Goal: Task Accomplishment & Management: Manage account settings

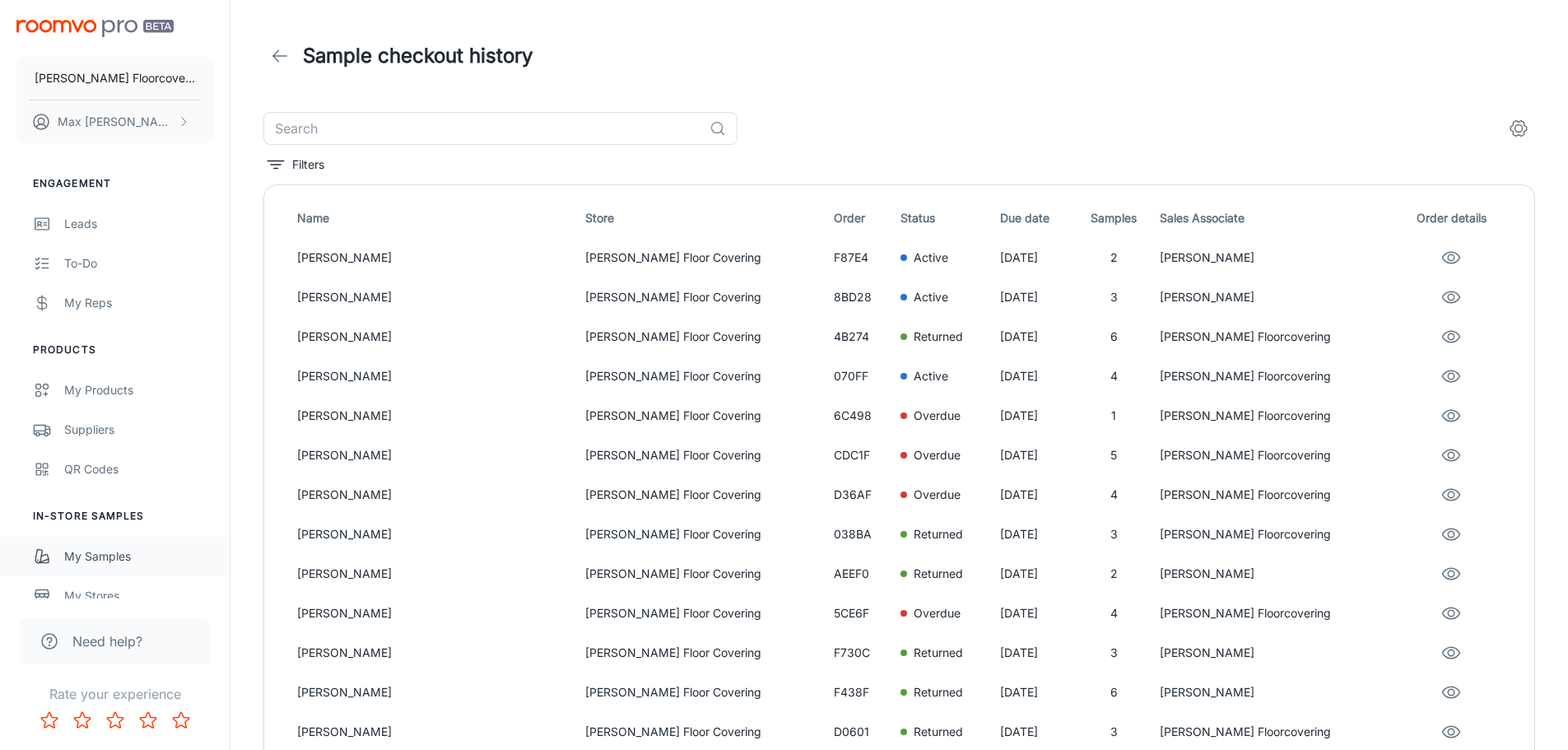
click at [125, 546] on link "My Samples" at bounding box center [115, 556] width 229 height 40
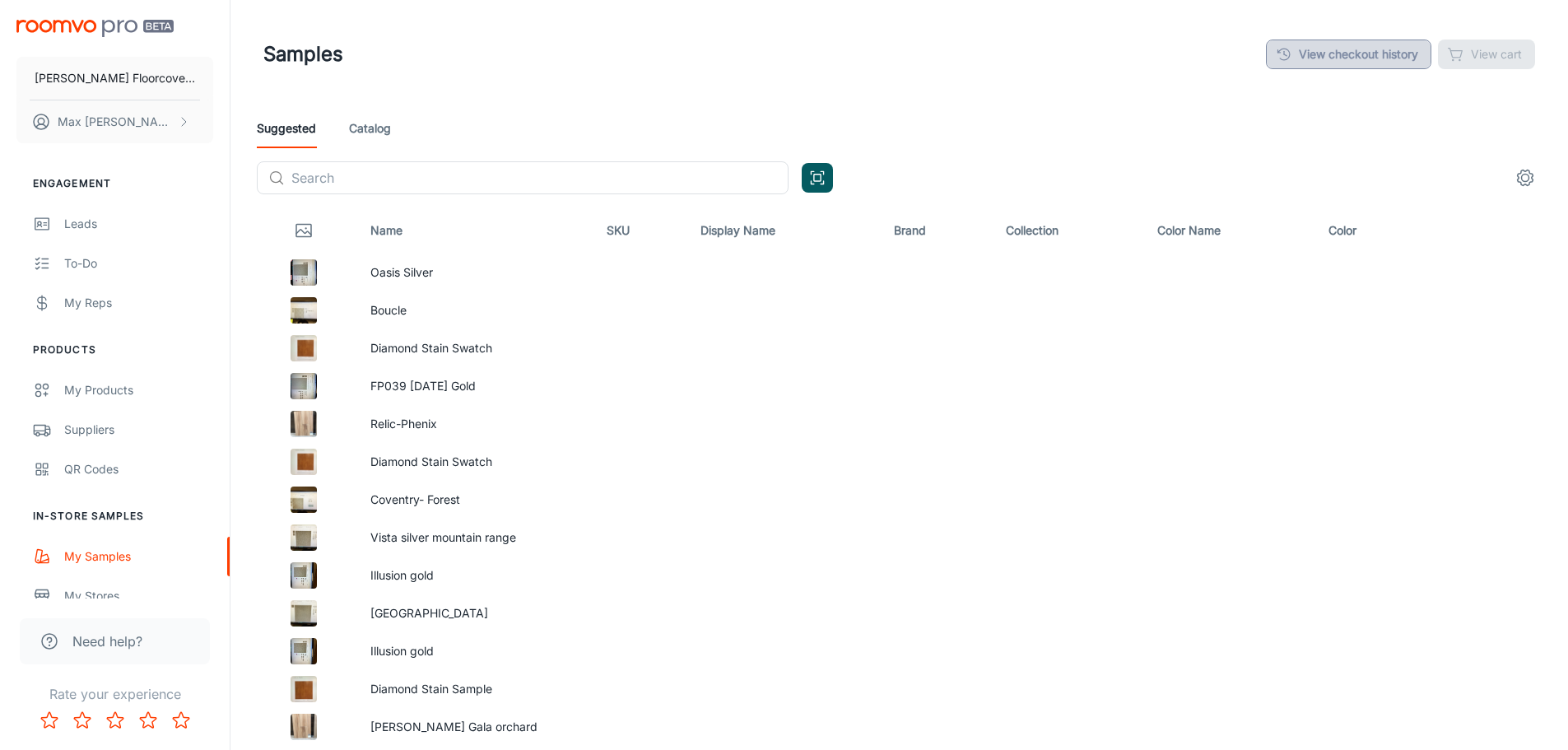
click at [1353, 56] on link "View checkout history" at bounding box center [1349, 55] width 165 height 30
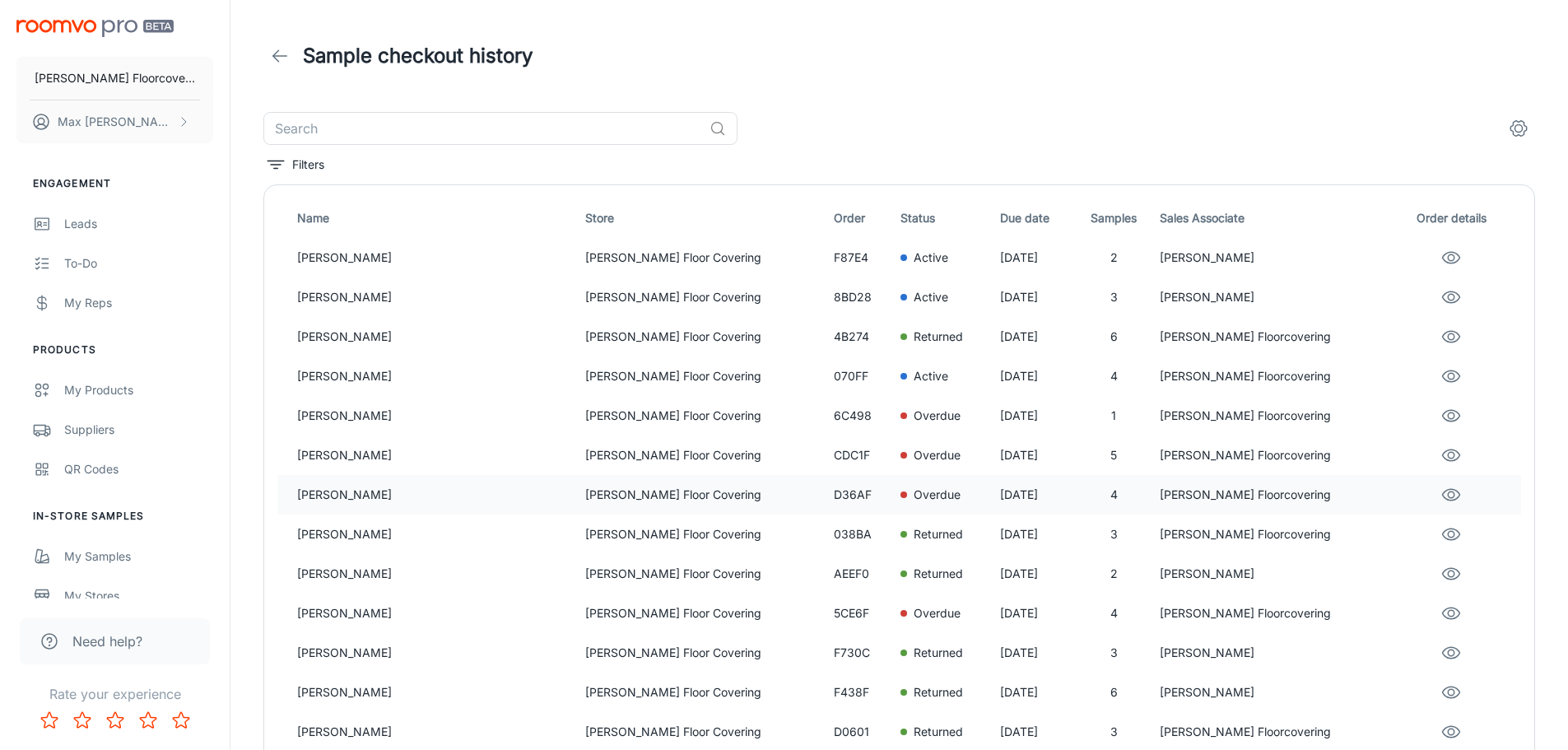
click at [585, 495] on p "[PERSON_NAME] Floor Covering" at bounding box center [702, 495] width 235 height 18
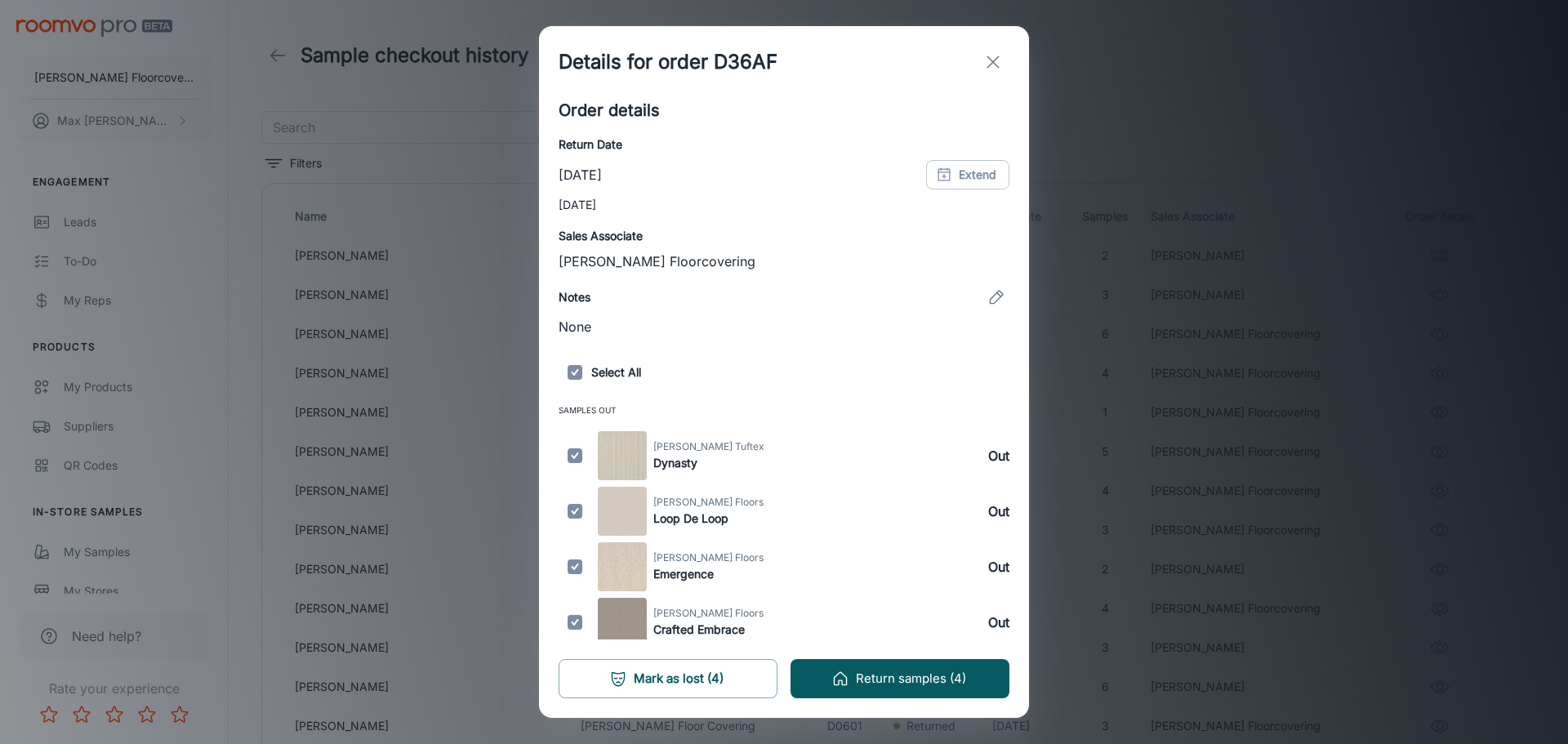
scroll to position [210, 0]
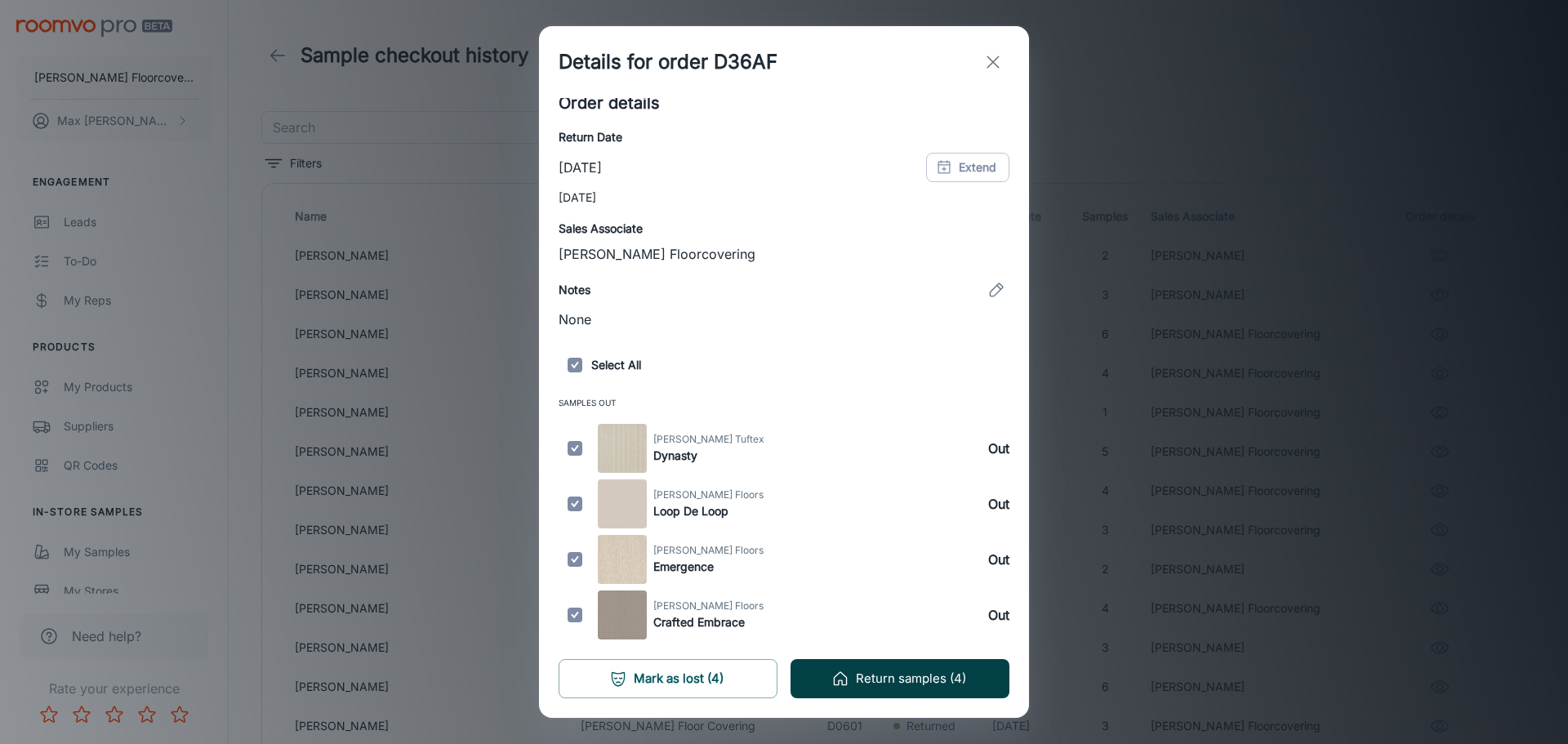
click at [922, 673] on button "Return samples (4)" at bounding box center [900, 679] width 219 height 40
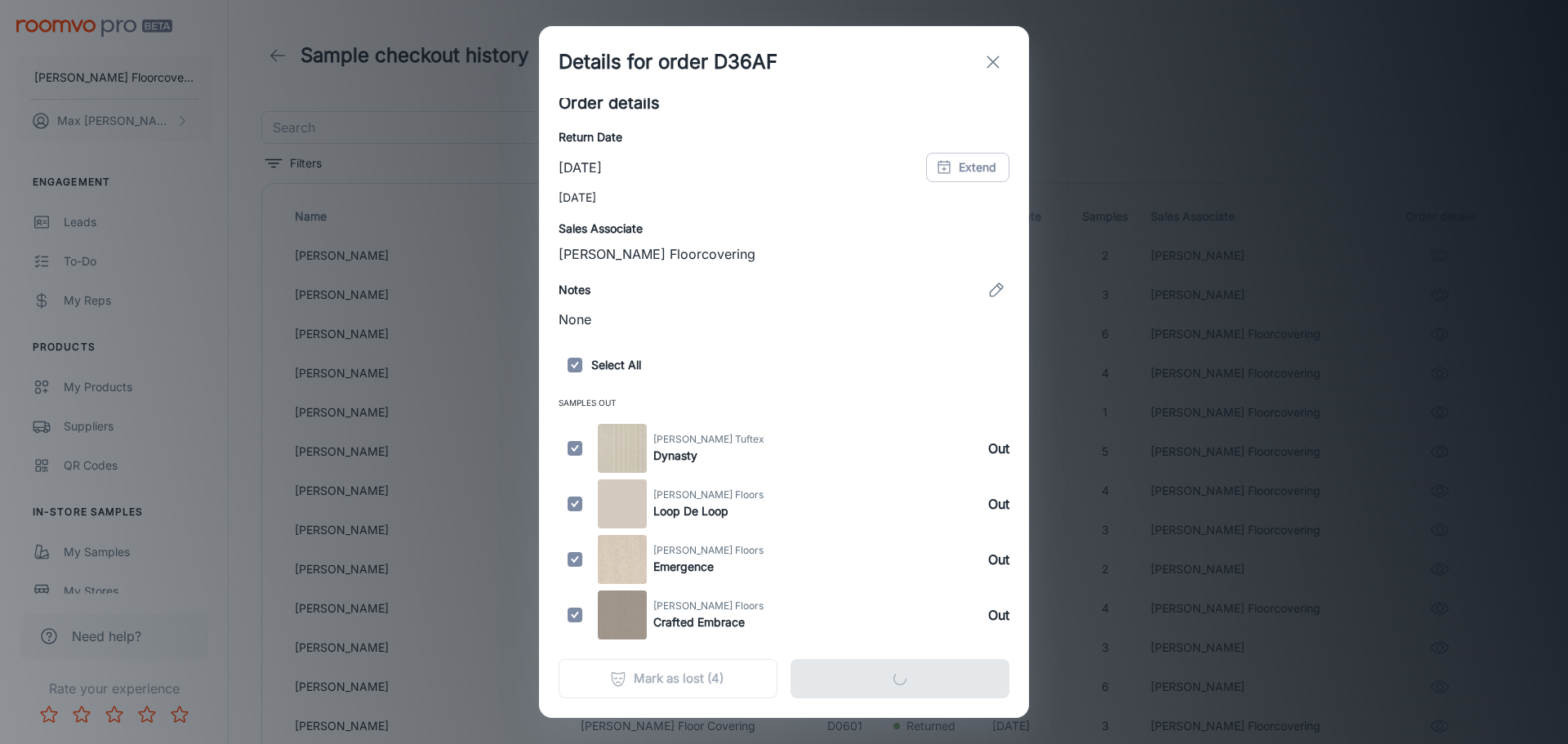
scroll to position [0, 0]
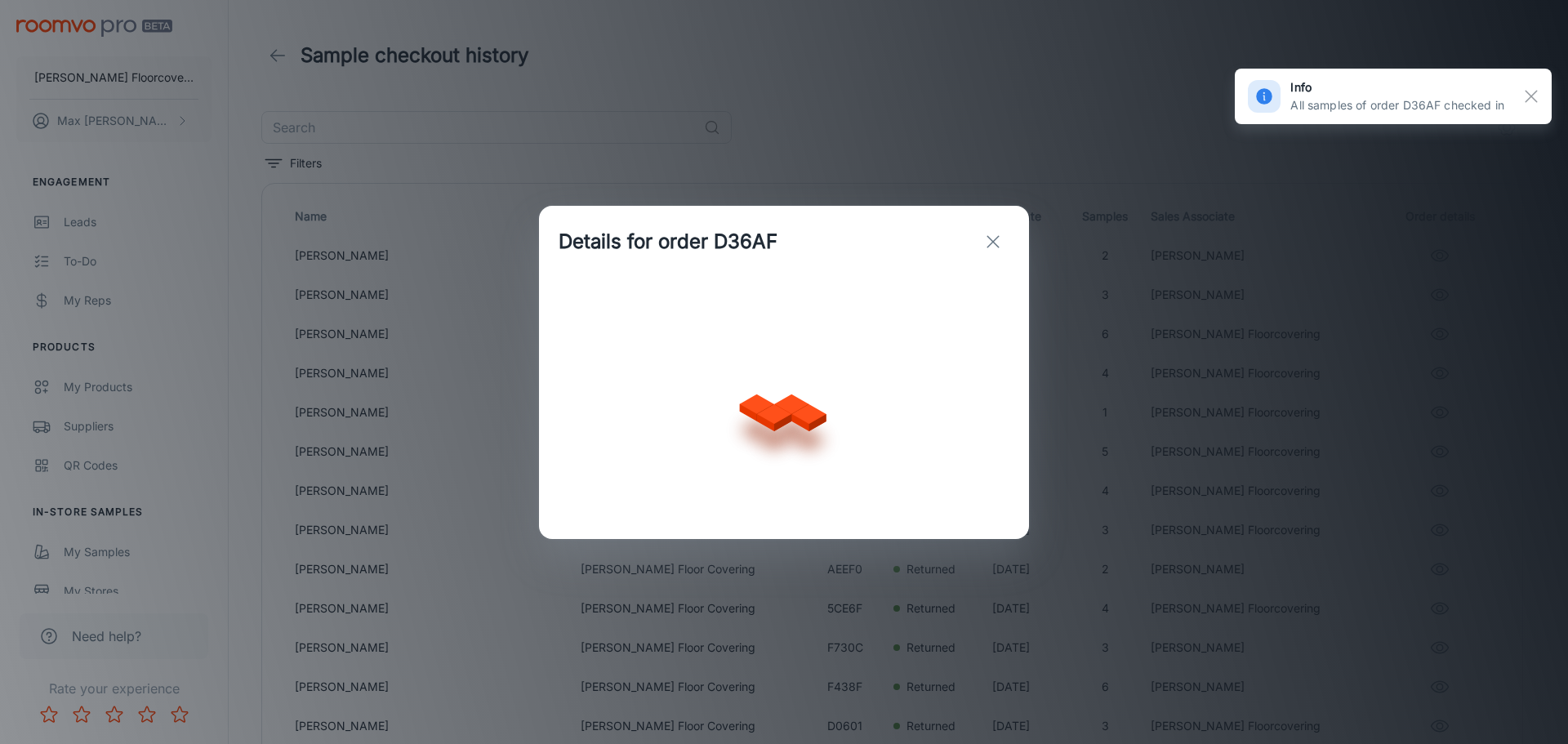
click at [473, 492] on div "Details for order D36AF" at bounding box center [784, 372] width 1568 height 744
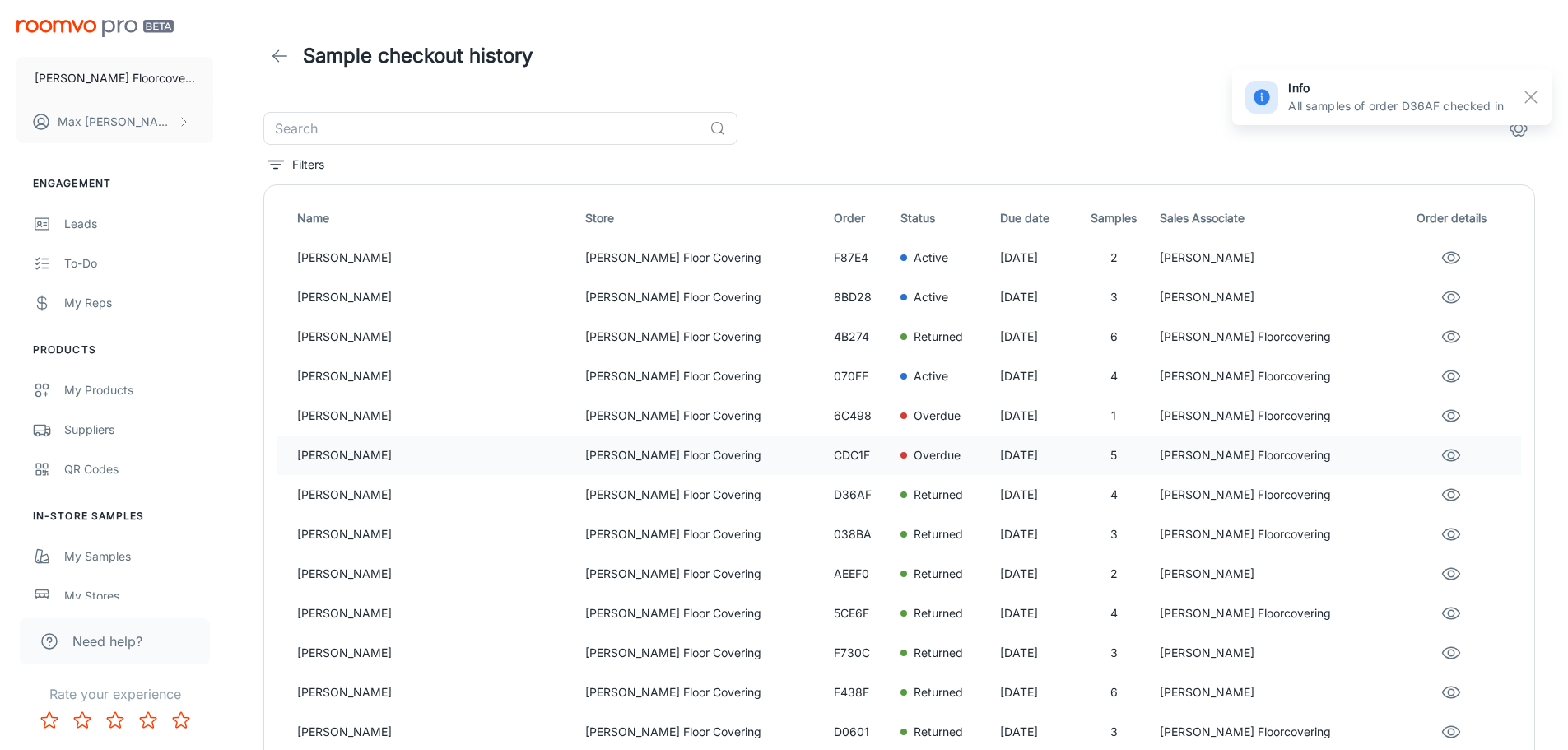
click at [699, 461] on p "[PERSON_NAME] Floor Covering" at bounding box center [702, 455] width 235 height 18
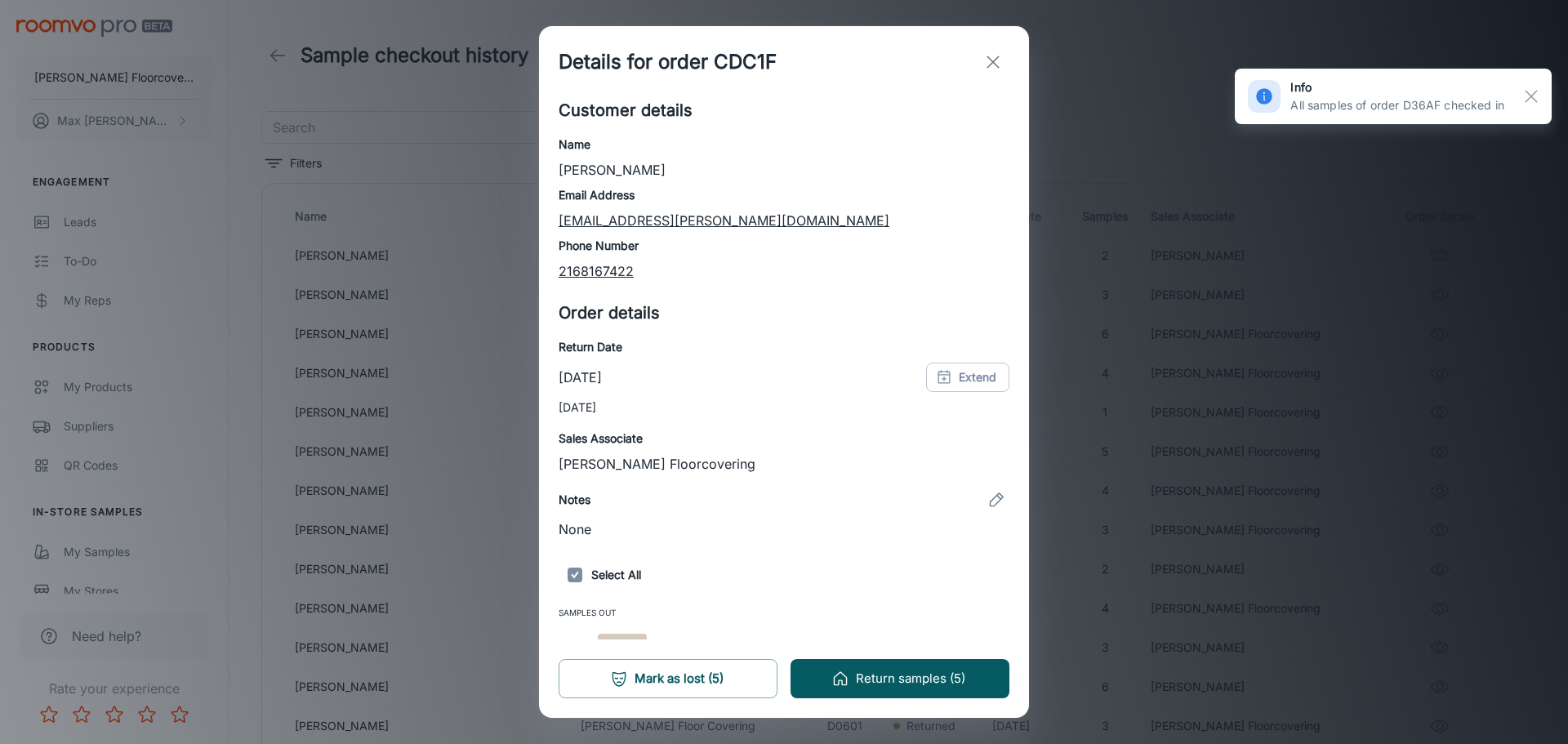
scroll to position [265, 0]
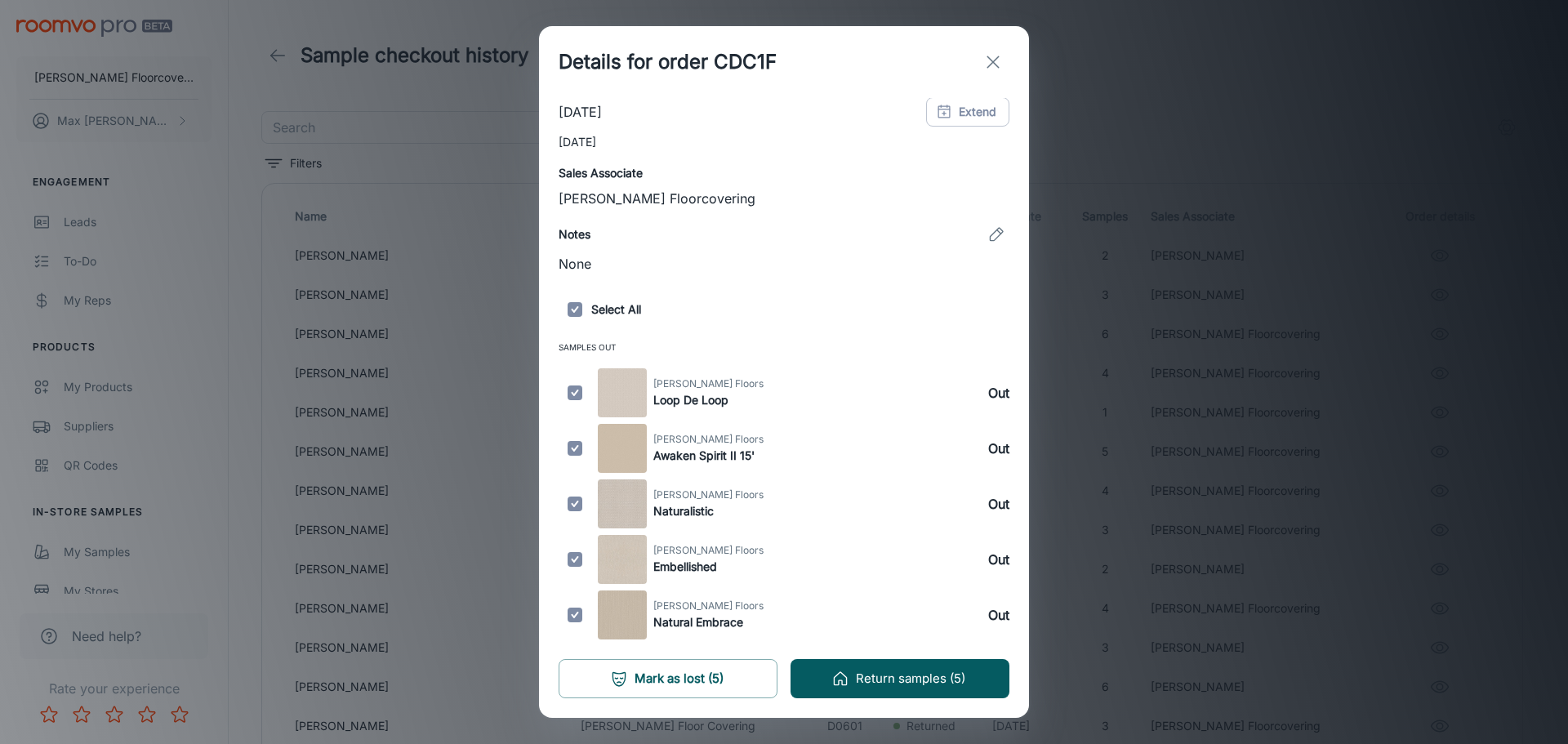
click at [1214, 352] on div "Details for order CDC1F Customer details Name [PERSON_NAME] Email Address [EMAI…" at bounding box center [784, 372] width 1568 height 744
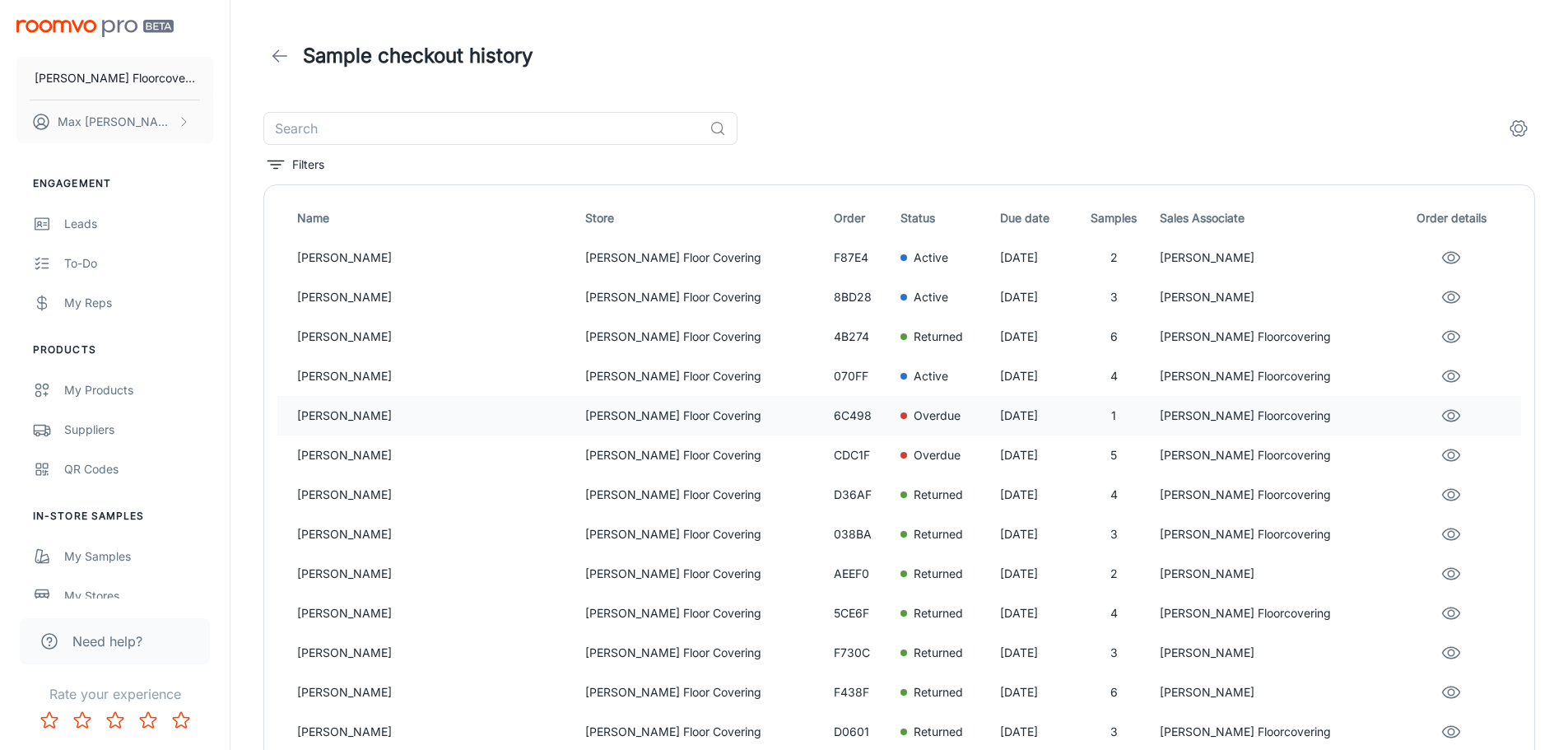
click at [585, 413] on p "[PERSON_NAME] Floor Covering" at bounding box center [702, 415] width 235 height 18
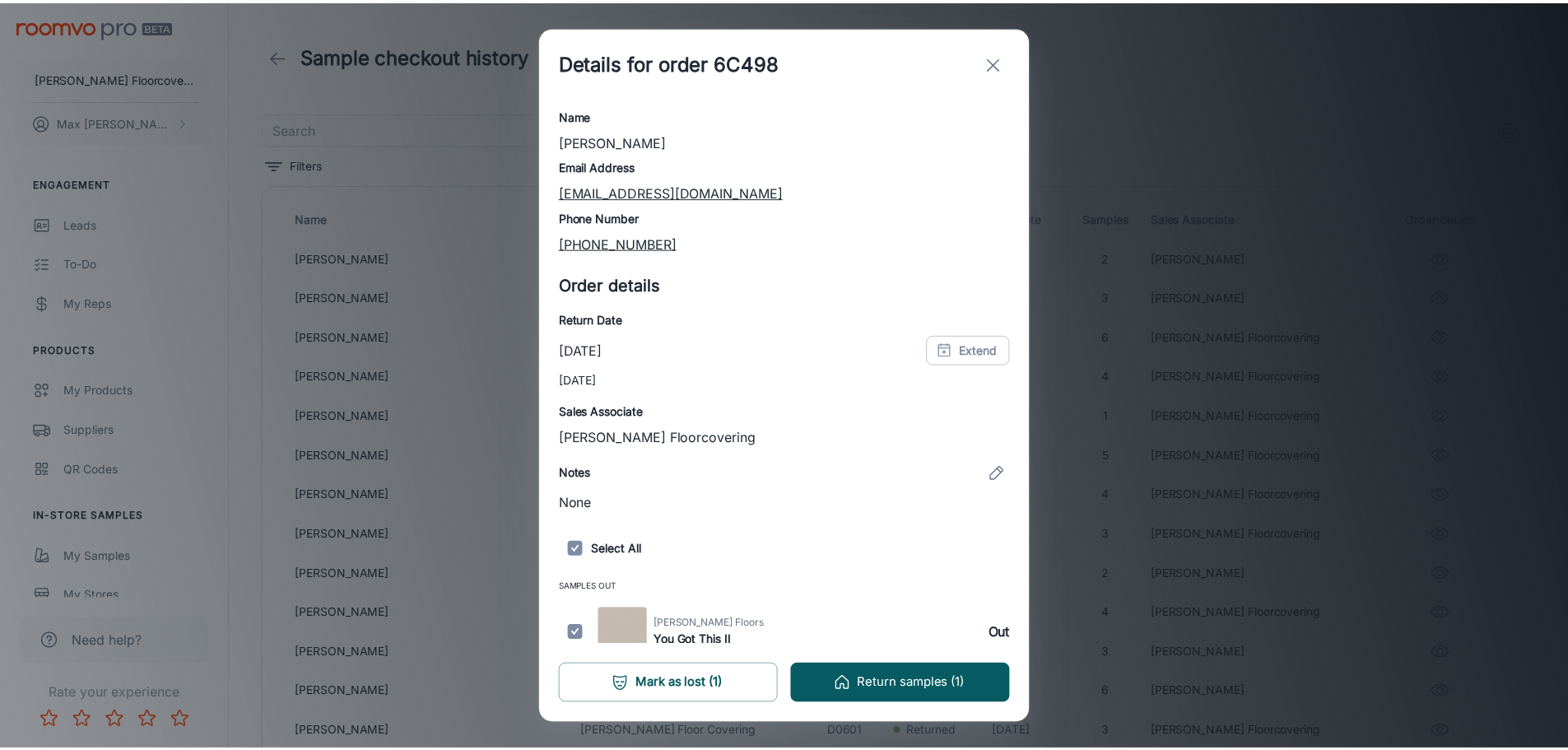
scroll to position [44, 0]
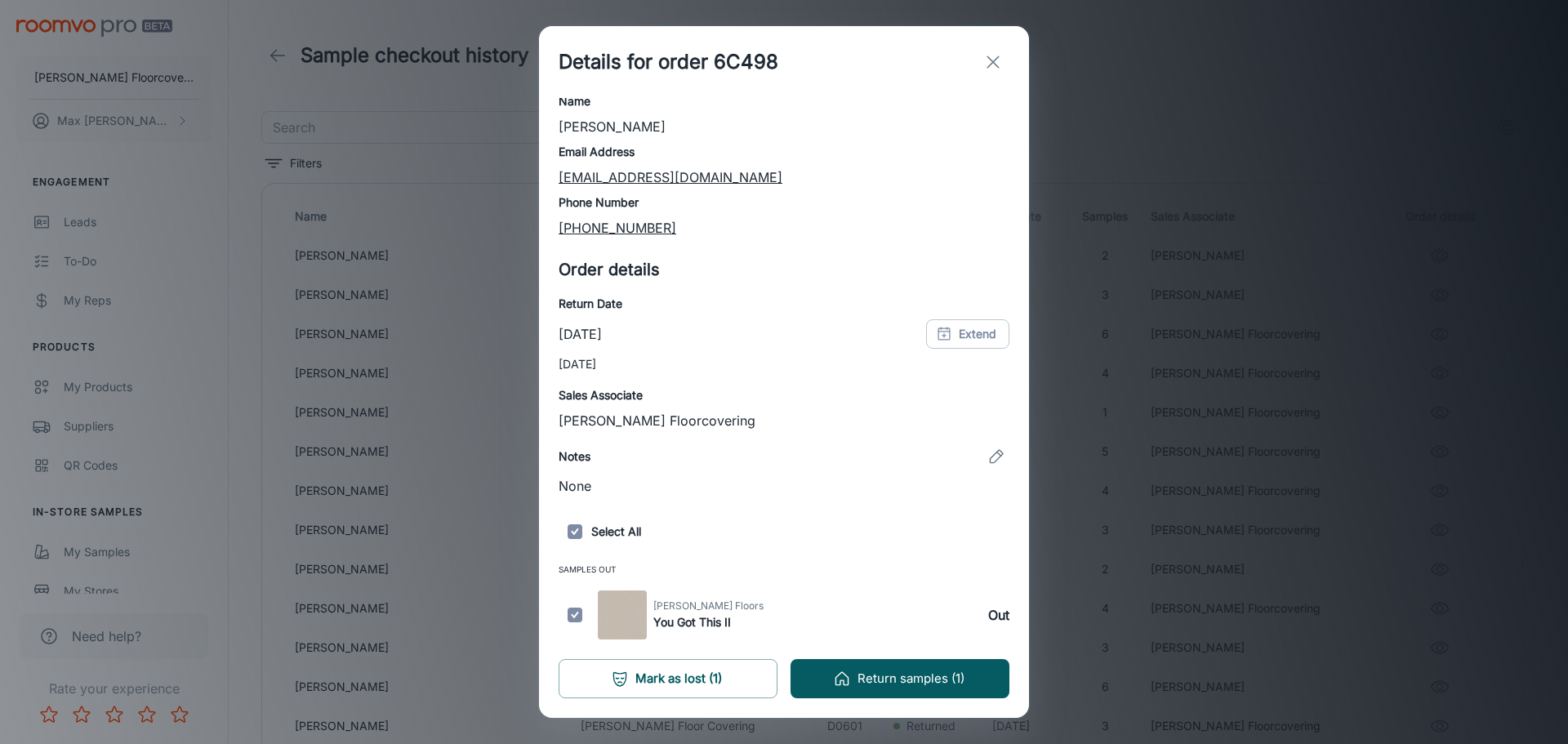
click at [1210, 487] on div "Details for order 6C498 Customer details Name [PERSON_NAME] Email Address [EMAI…" at bounding box center [784, 372] width 1568 height 744
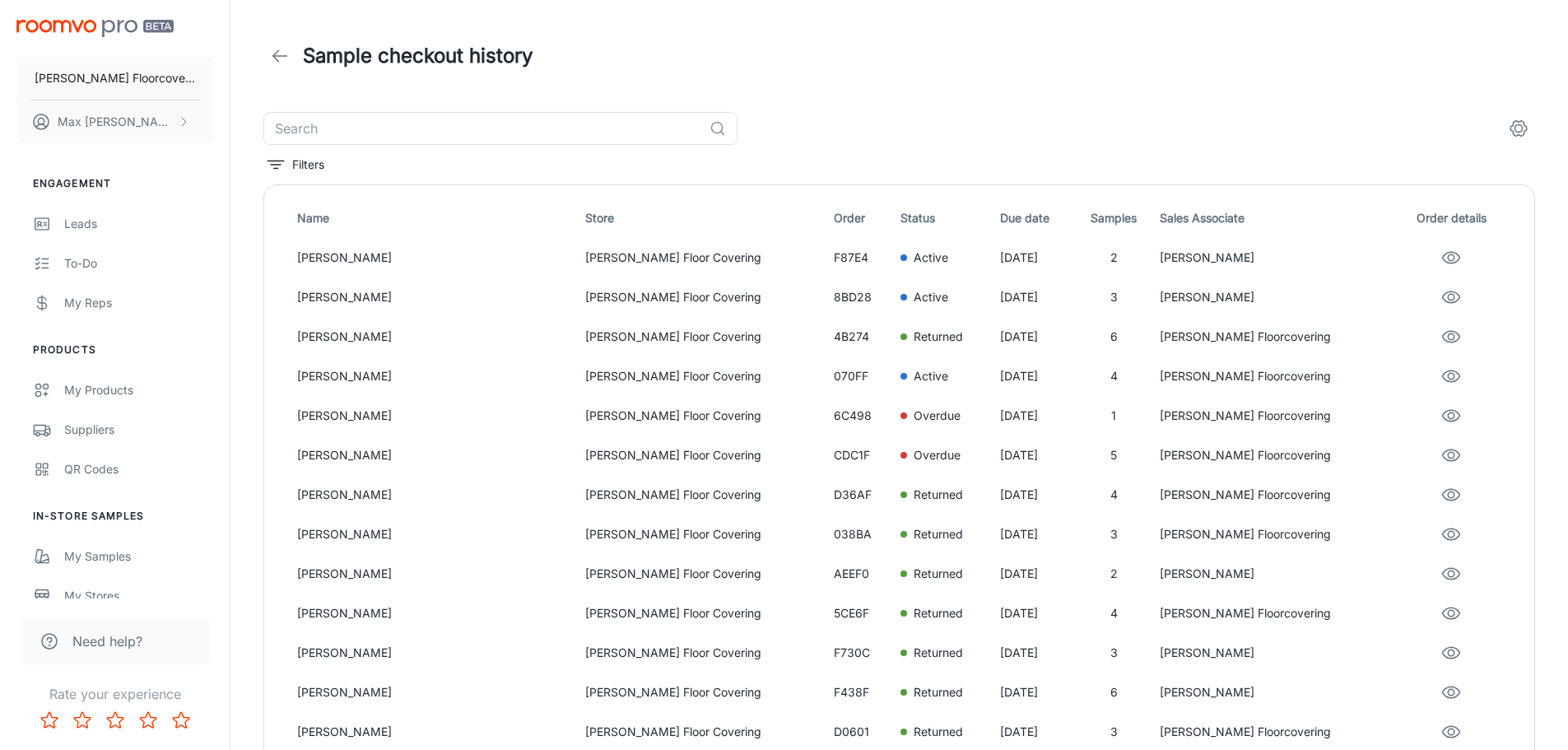
click at [889, 86] on header "Sample checkout history" at bounding box center [899, 56] width 1311 height 112
